Goal: Task Accomplishment & Management: Manage account settings

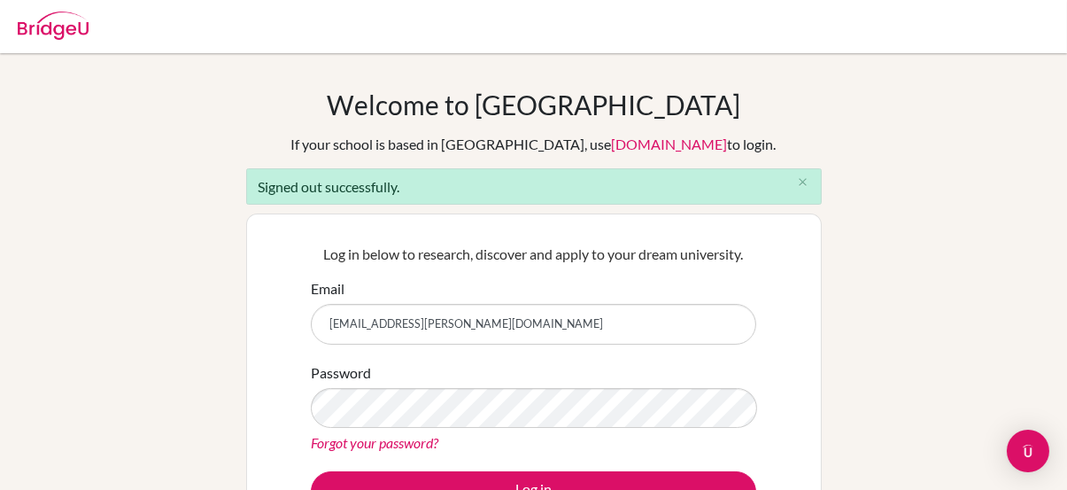
click at [454, 322] on input "dturner@dwight.ae" at bounding box center [534, 324] width 446 height 41
type input "bddubai@gmail.com"
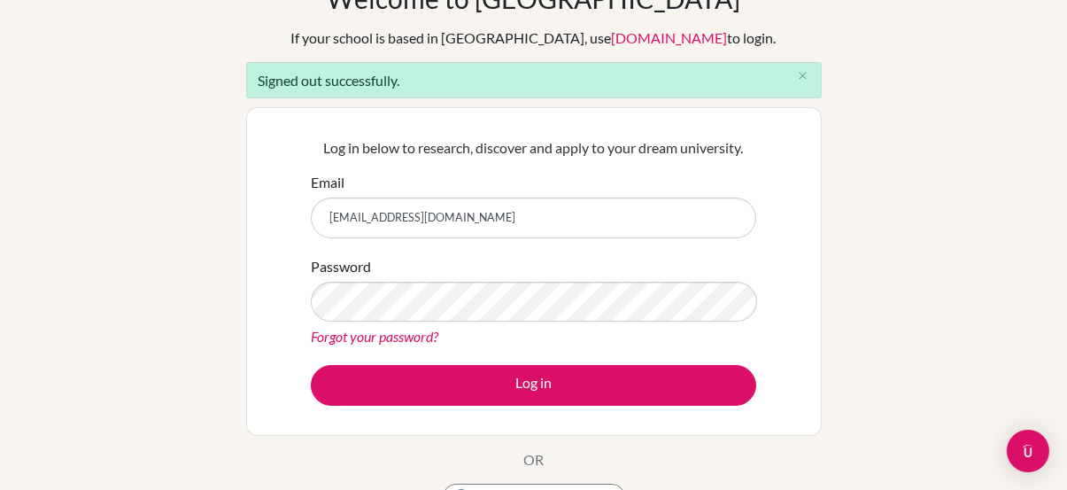
scroll to position [121, 0]
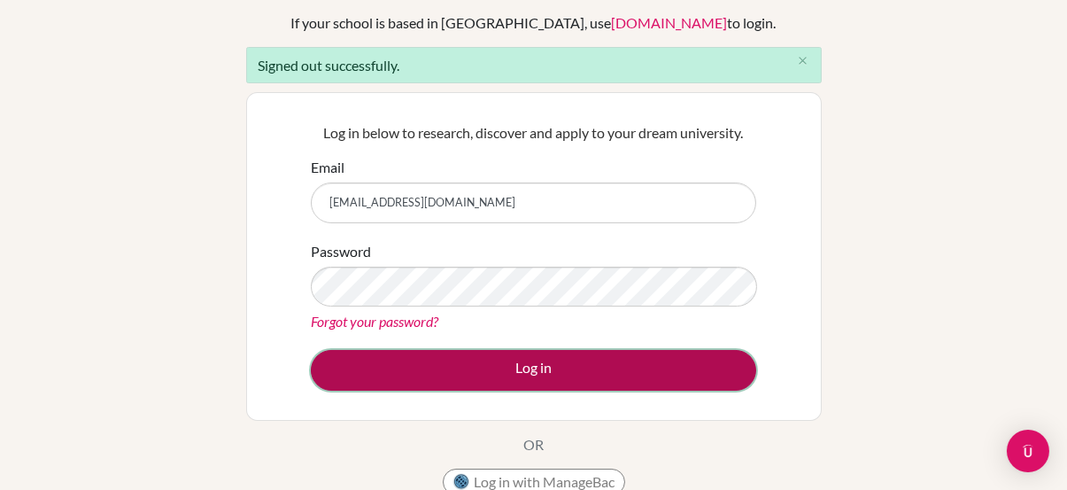
click at [543, 371] on button "Log in" at bounding box center [534, 370] width 446 height 41
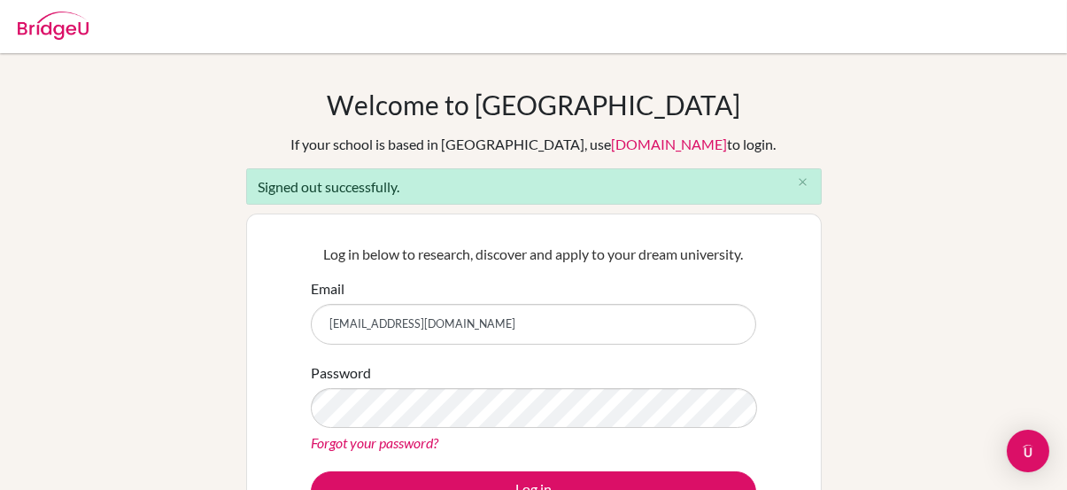
click at [539, 326] on input "bddubai@gmail.com" at bounding box center [534, 324] width 446 height 41
type input "dturner@dwight.ae"
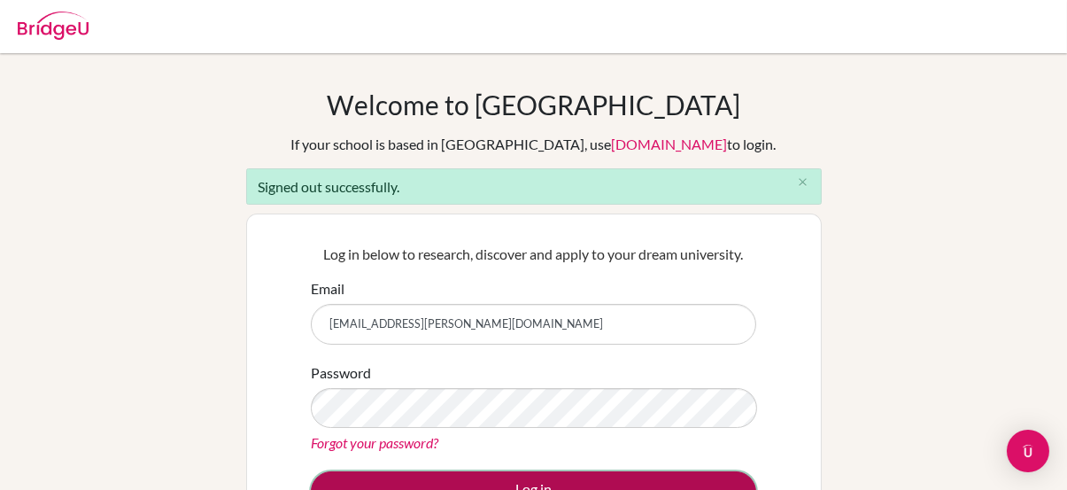
click at [695, 478] on button "Log in" at bounding box center [534, 491] width 446 height 41
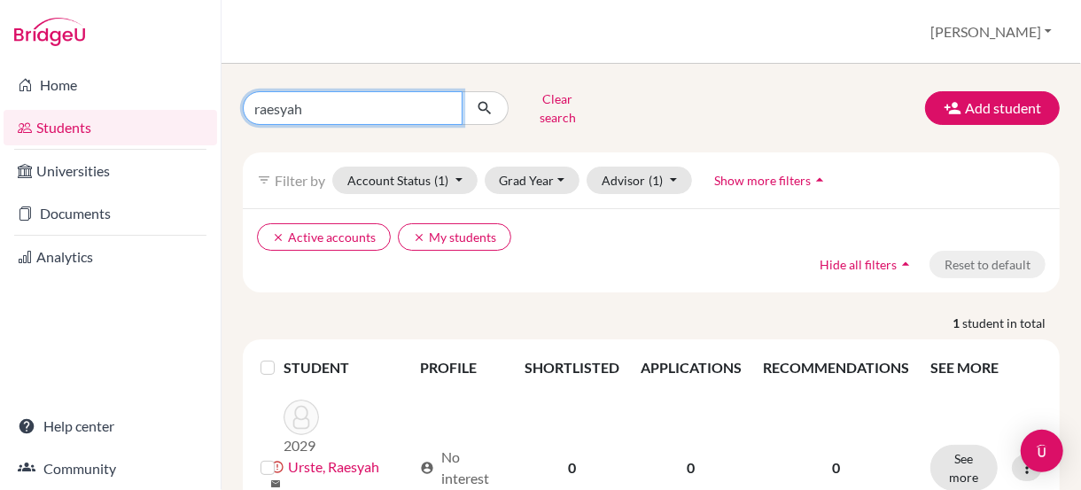
click at [323, 110] on input "raesyah" at bounding box center [353, 108] width 220 height 34
type input "[PERSON_NAME]"
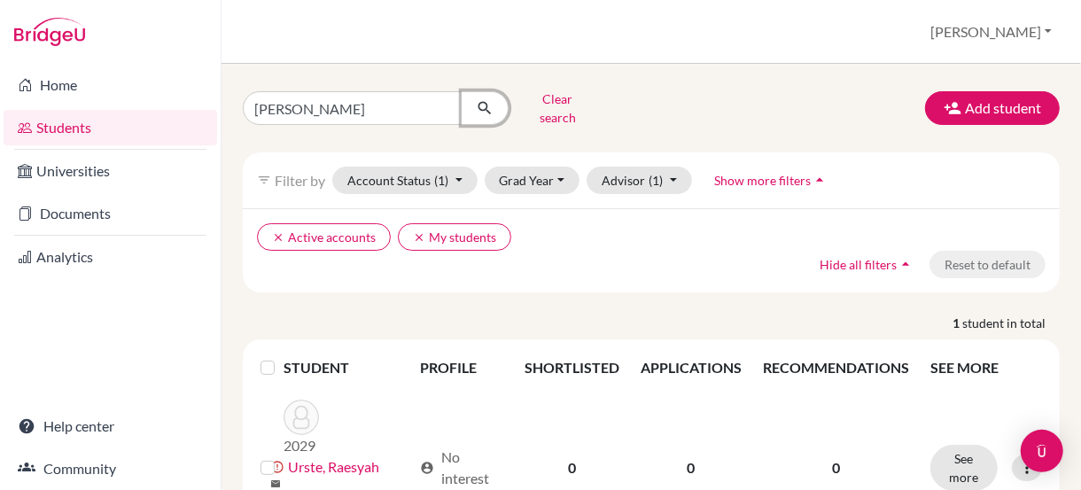
click at [470, 109] on button "submit" at bounding box center [485, 108] width 47 height 34
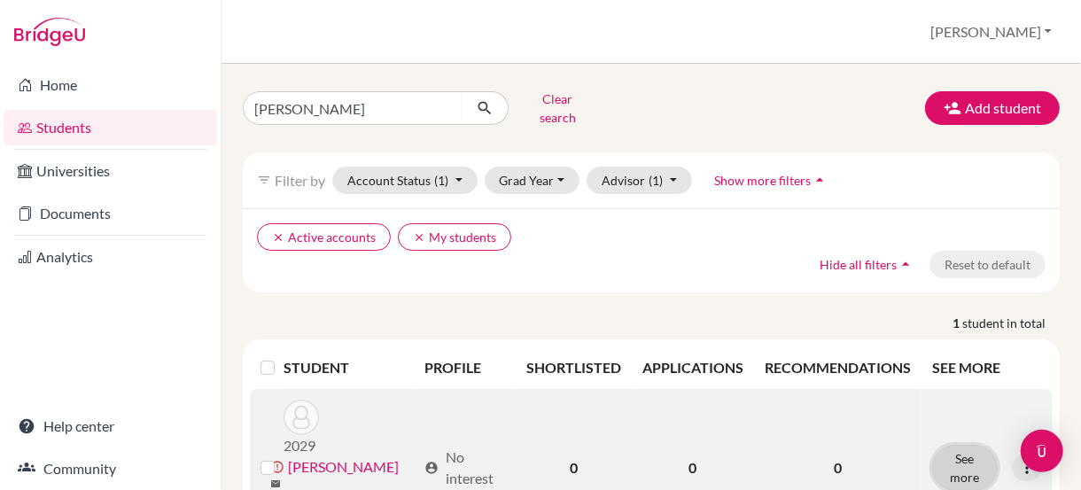
click at [958, 445] on button "See more" at bounding box center [965, 468] width 66 height 46
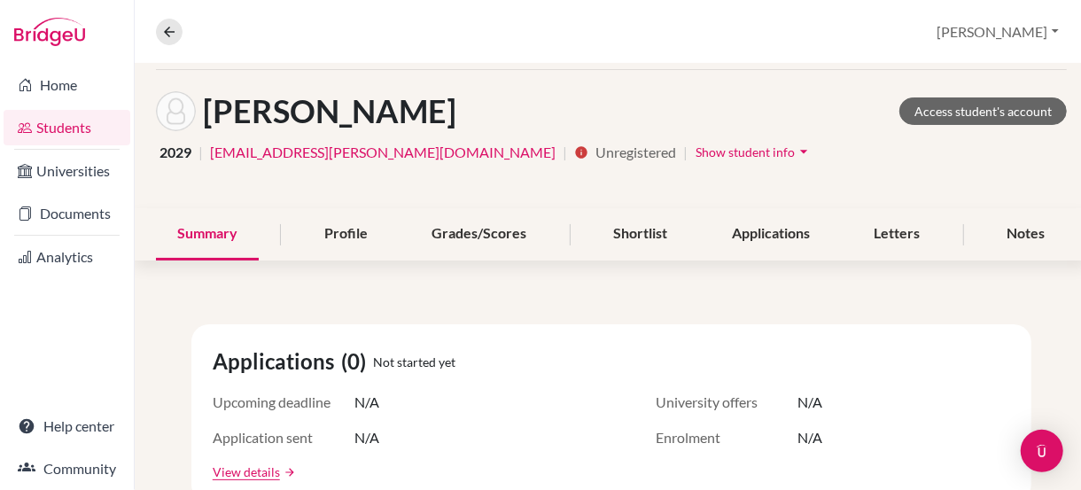
scroll to position [67, 0]
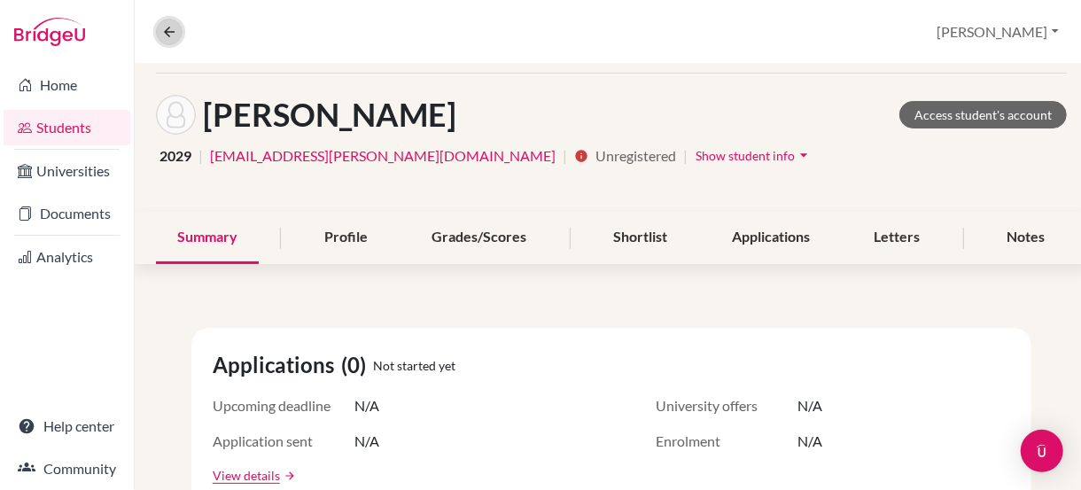
click at [167, 27] on icon at bounding box center [169, 32] width 16 height 16
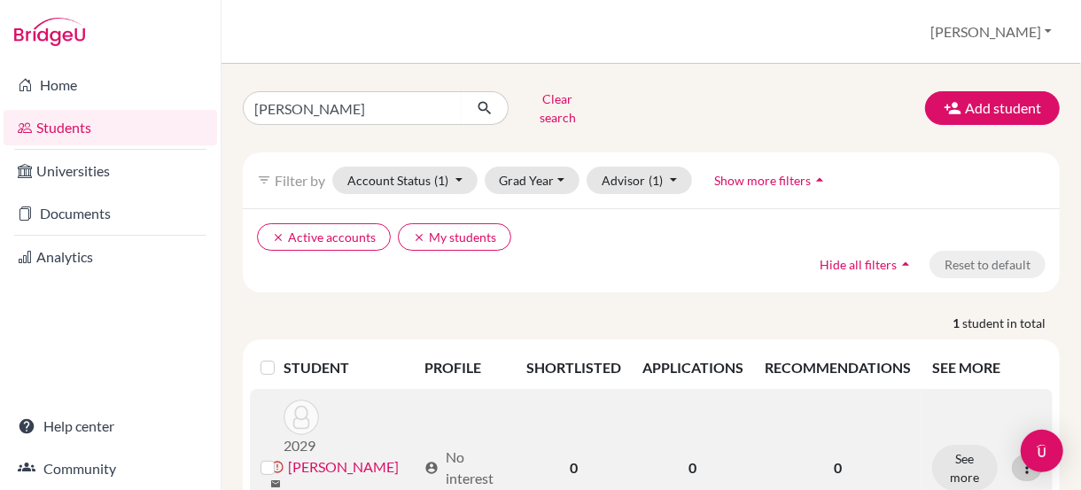
click at [1018, 459] on icon at bounding box center [1027, 468] width 18 height 18
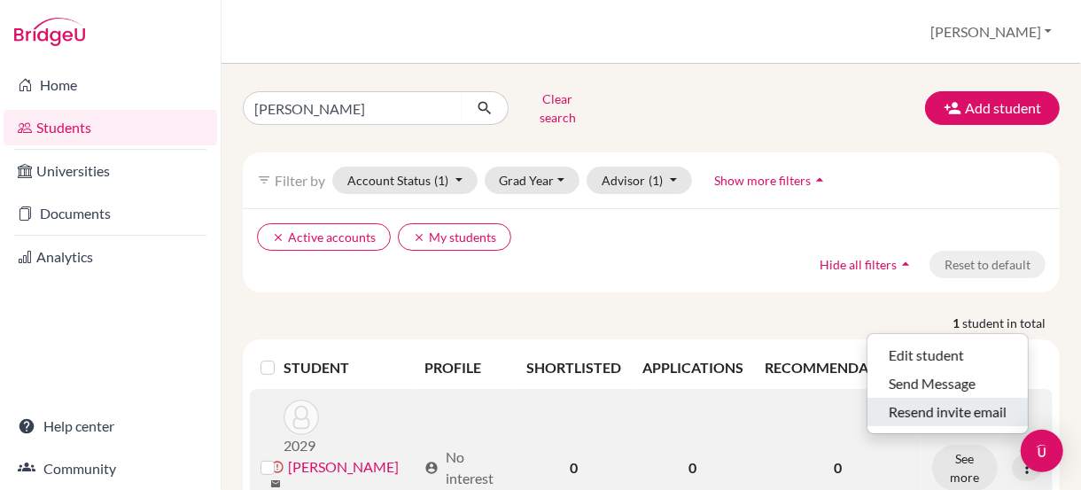
click at [943, 398] on button "Resend invite email" at bounding box center [947, 412] width 160 height 28
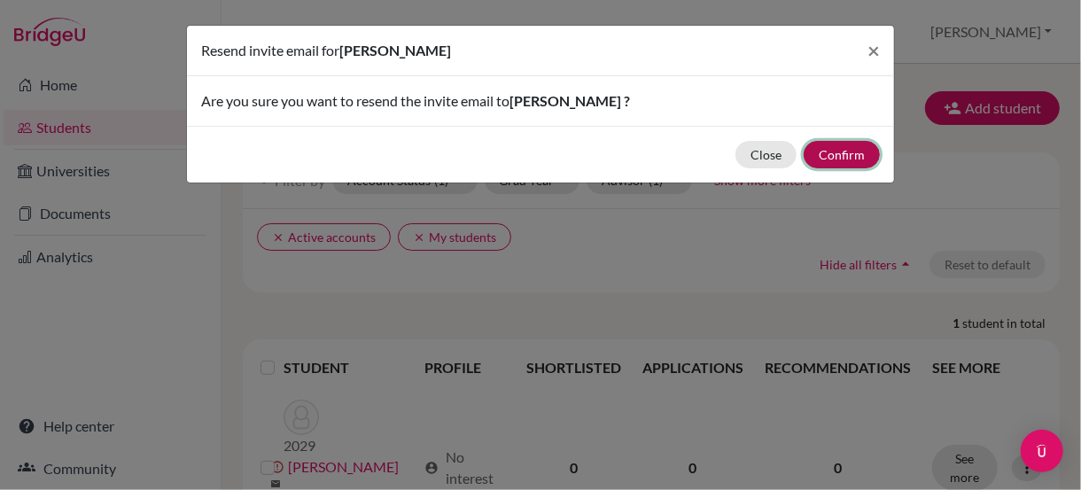
click at [832, 152] on button "Confirm" at bounding box center [841, 154] width 76 height 27
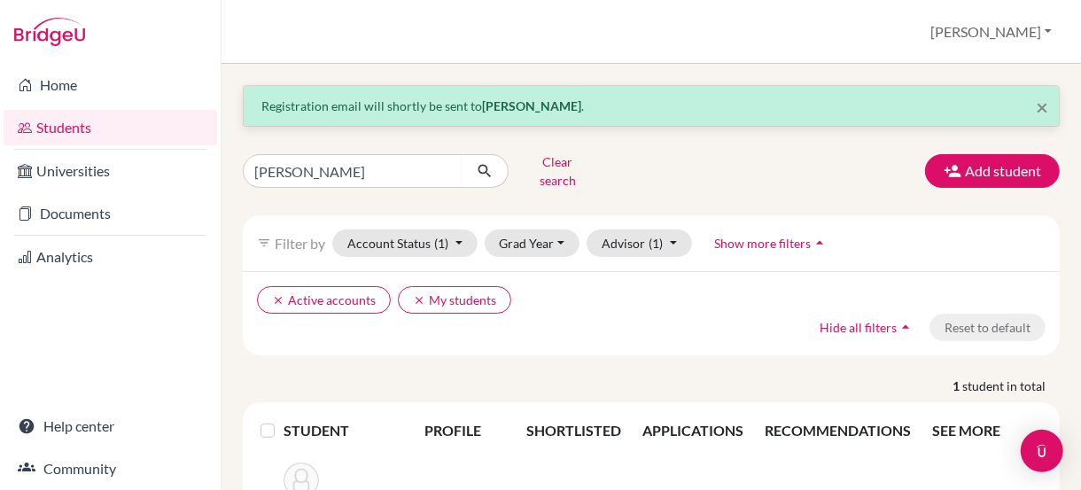
scroll to position [111, 0]
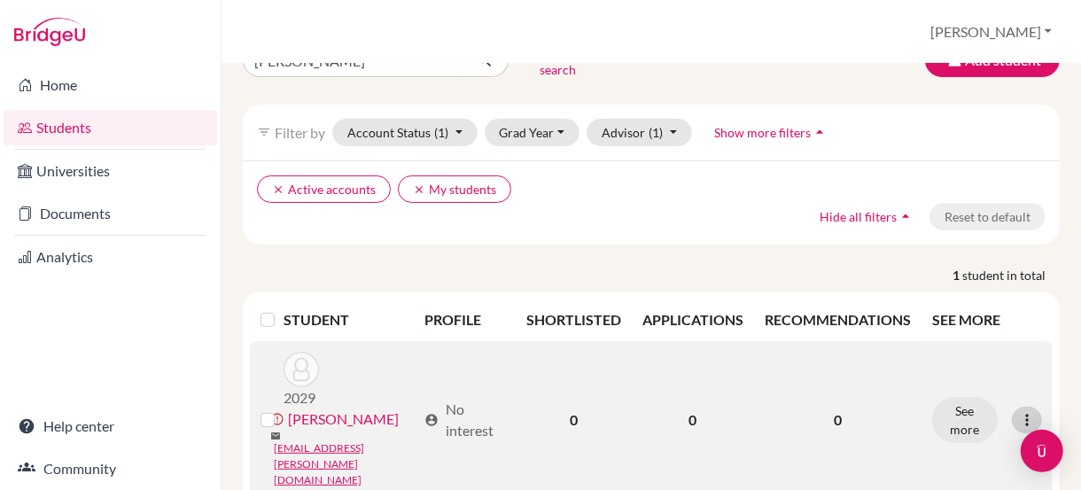
click at [1018, 411] on icon at bounding box center [1027, 420] width 18 height 18
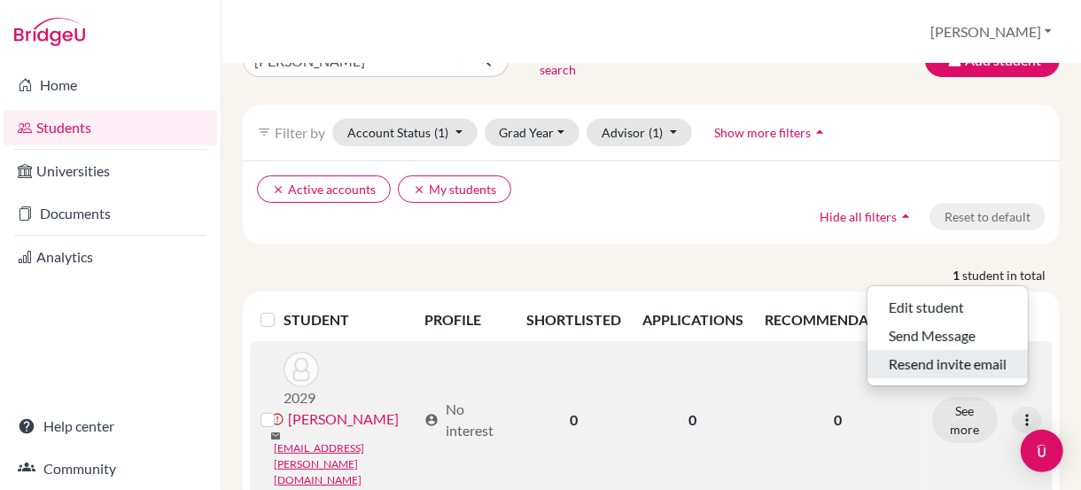
click at [965, 350] on button "Resend invite email" at bounding box center [947, 364] width 160 height 28
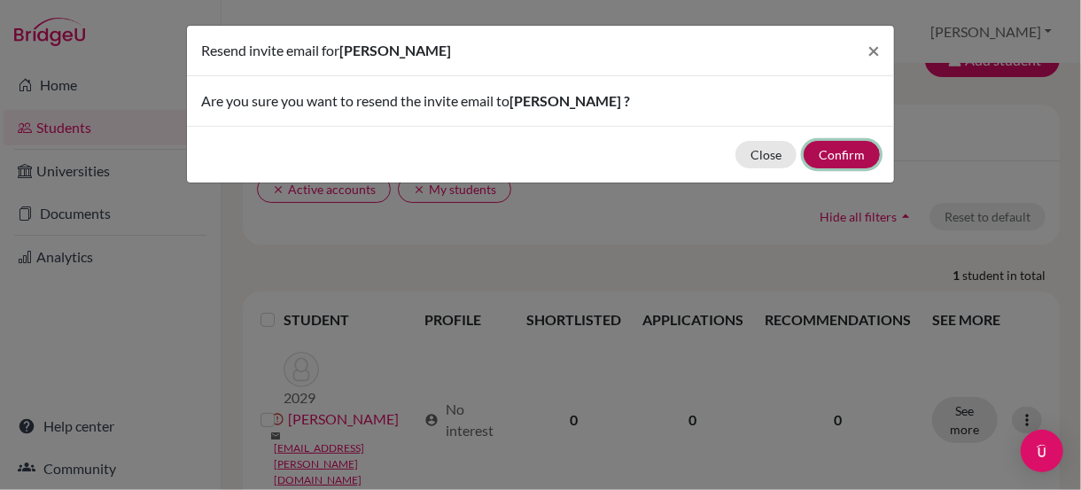
click at [833, 148] on button "Confirm" at bounding box center [841, 154] width 76 height 27
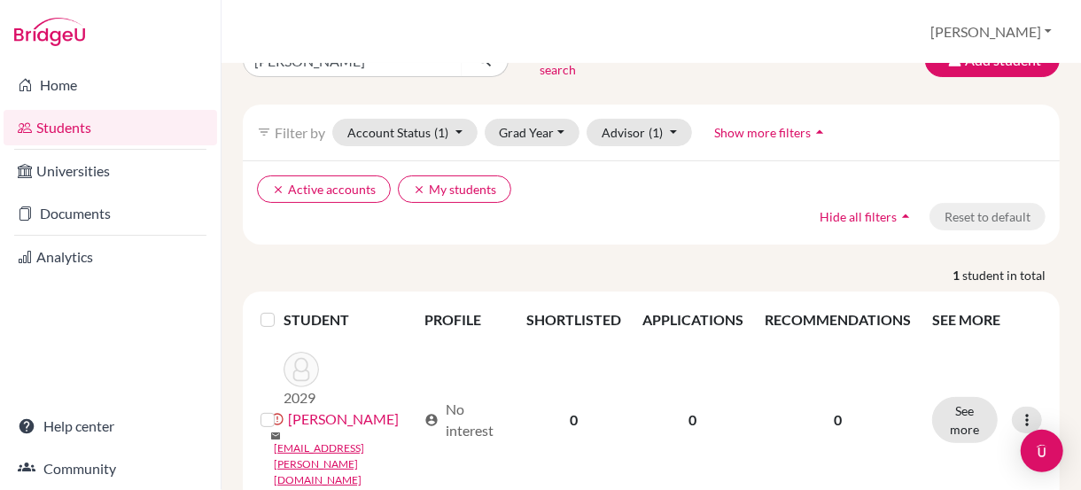
scroll to position [0, 0]
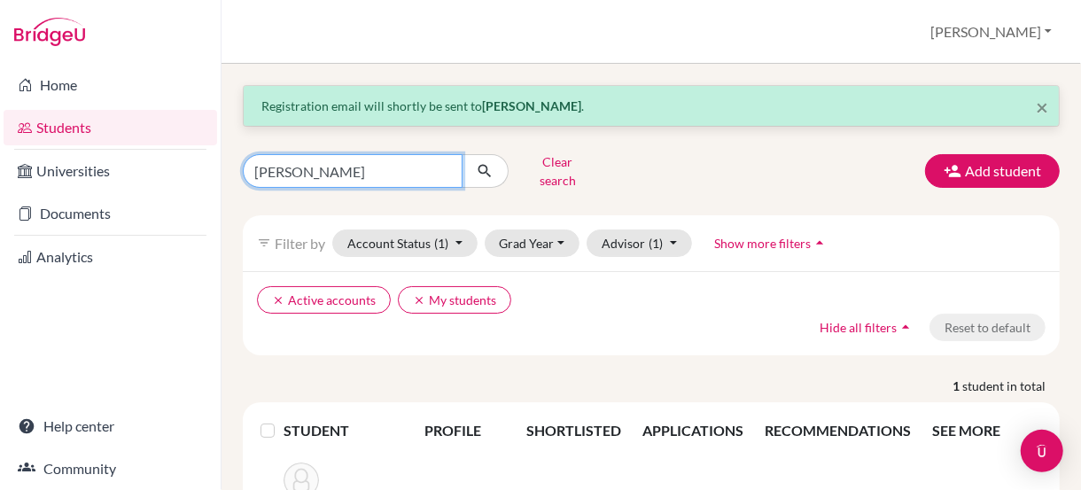
click at [446, 165] on input "[PERSON_NAME]" at bounding box center [353, 171] width 220 height 34
type input "[PERSON_NAME]"
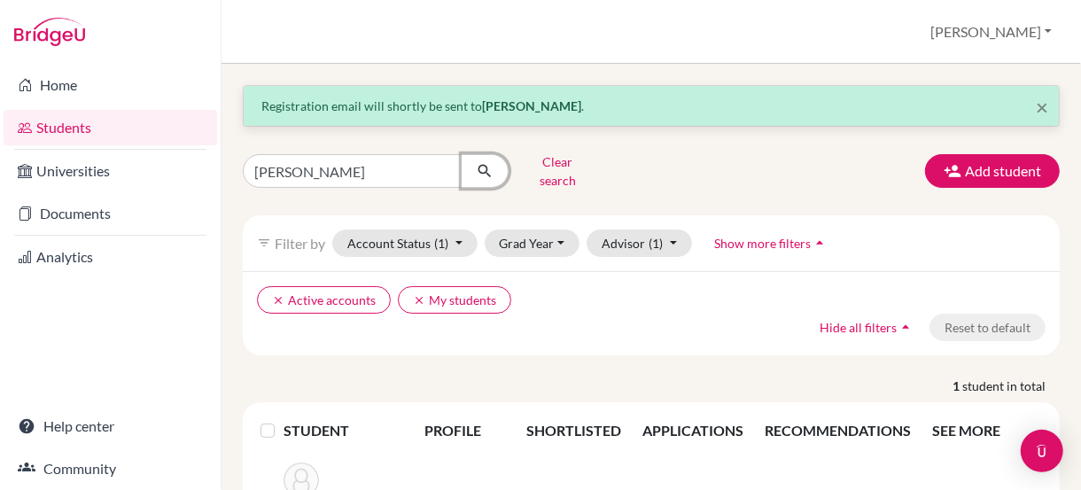
click at [486, 162] on icon "submit" at bounding box center [485, 171] width 18 height 18
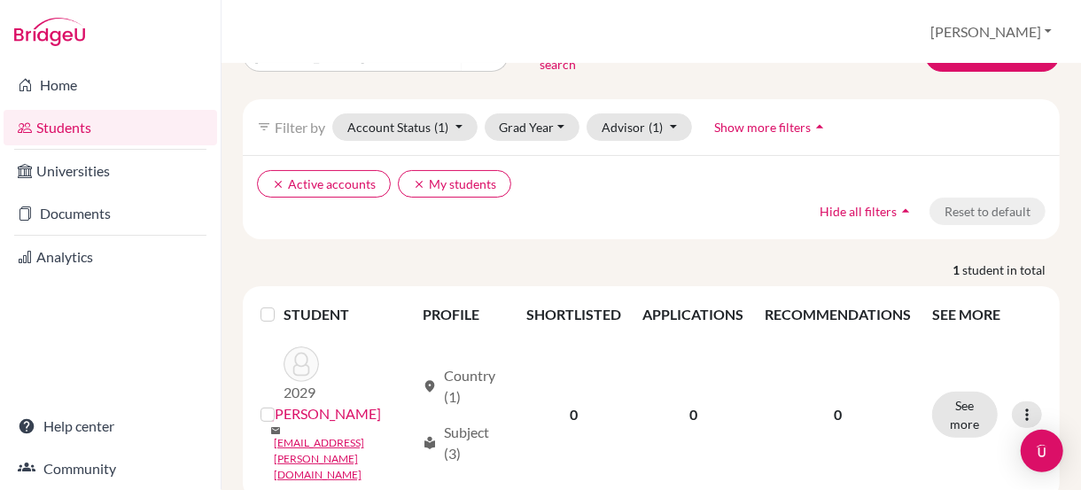
scroll to position [115, 0]
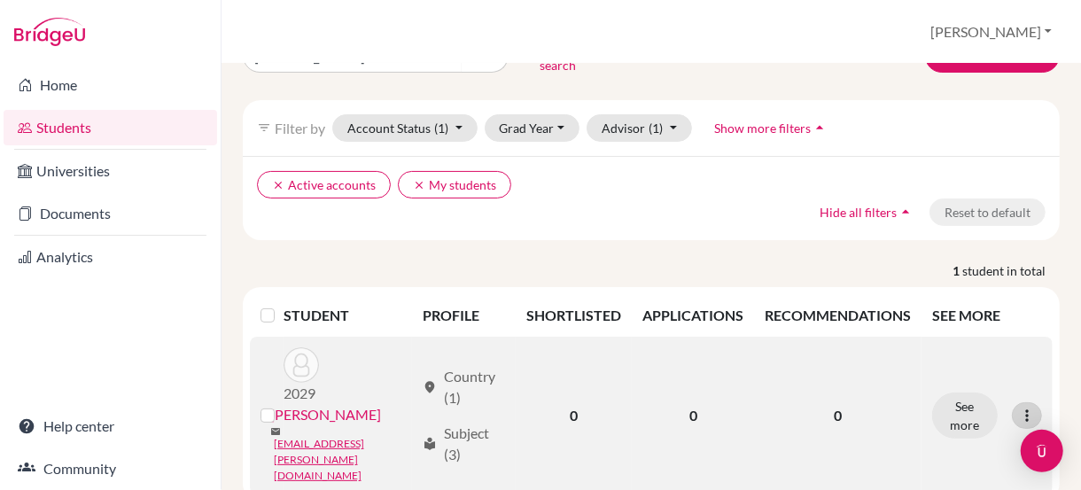
click at [1018, 407] on icon at bounding box center [1027, 416] width 18 height 18
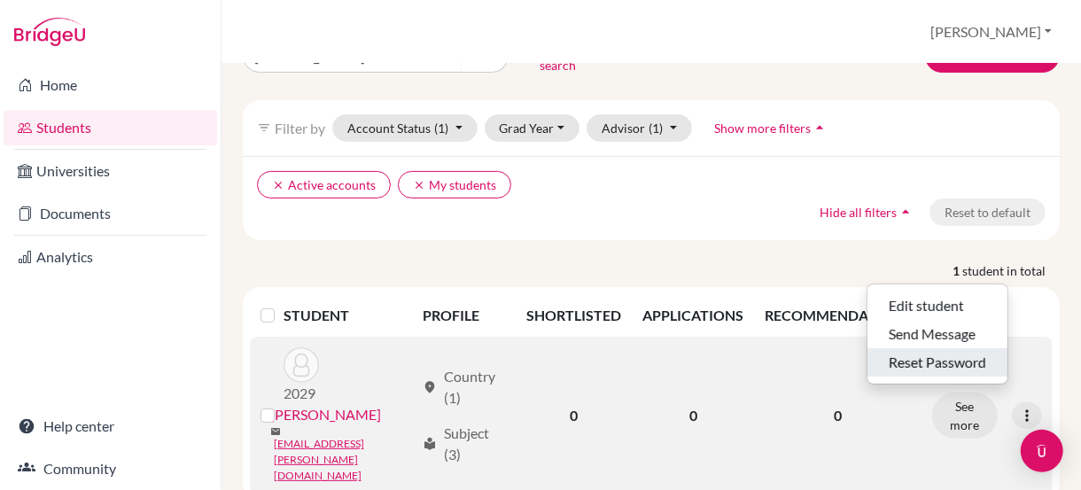
click at [938, 348] on button "Reset Password" at bounding box center [937, 362] width 140 height 28
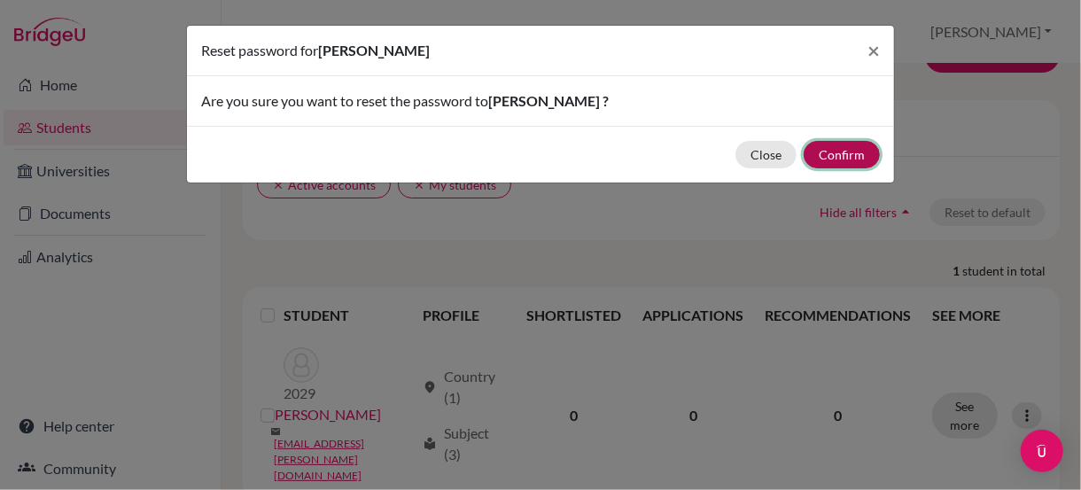
click at [855, 151] on button "Confirm" at bounding box center [841, 154] width 76 height 27
